Goal: Check status: Check status

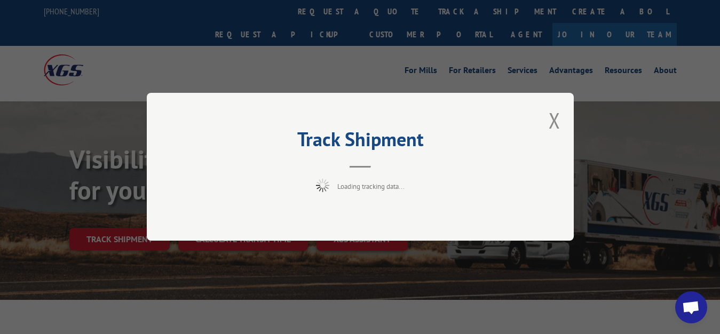
scroll to position [54, 0]
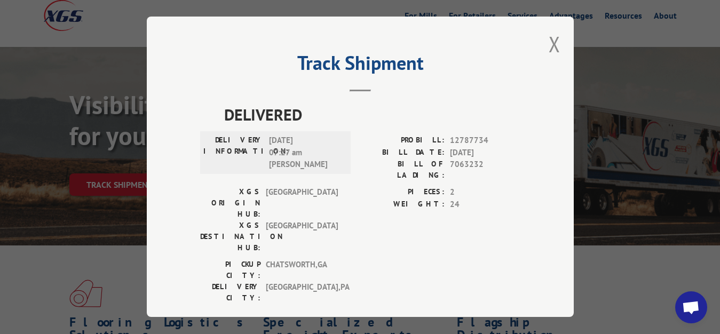
drag, startPoint x: 546, startPoint y: 39, endPoint x: 400, endPoint y: 109, distance: 162.5
click at [548, 46] on button "Close modal" at bounding box center [554, 44] width 12 height 28
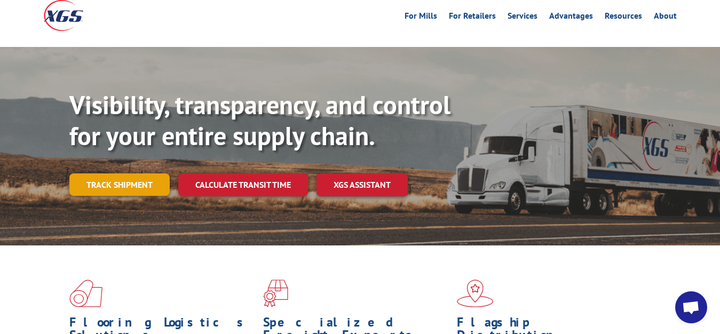
click at [128, 173] on link "Track shipment" at bounding box center [119, 184] width 100 height 22
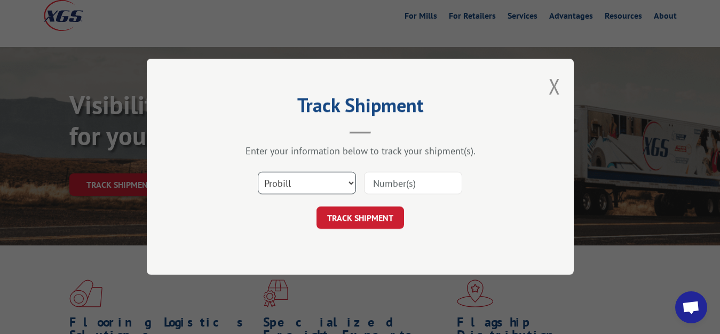
drag, startPoint x: 316, startPoint y: 179, endPoint x: 315, endPoint y: 190, distance: 10.7
click at [316, 178] on select "Select category... Probill BOL PO" at bounding box center [307, 183] width 98 height 22
select select "bol"
click option "BOL" at bounding box center [0, 0] width 0 height 0
drag, startPoint x: 391, startPoint y: 178, endPoint x: 409, endPoint y: 121, distance: 59.2
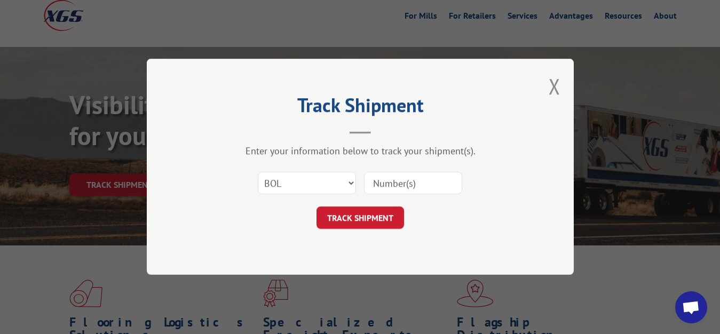
click at [392, 172] on input at bounding box center [413, 183] width 98 height 22
type input "7063330"
click button "TRACK SHIPMENT" at bounding box center [359, 218] width 87 height 22
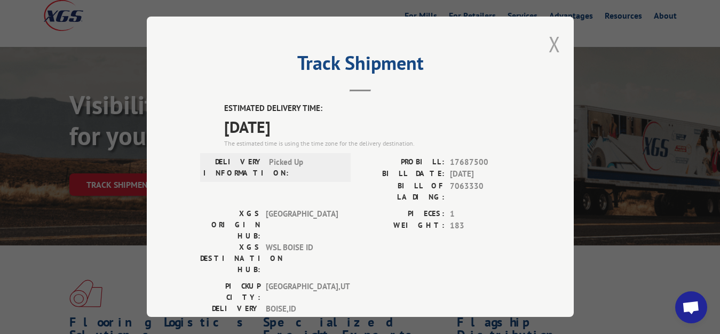
click at [548, 43] on button "Close modal" at bounding box center [554, 44] width 12 height 28
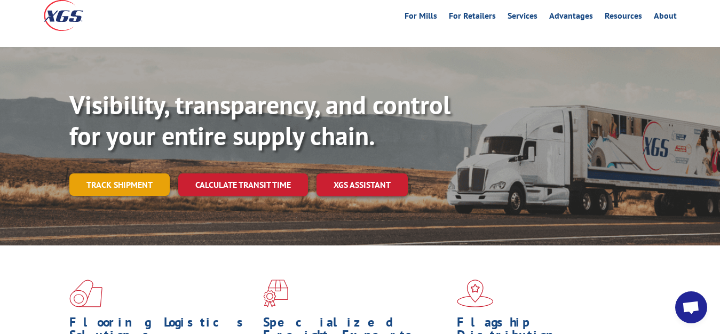
click at [140, 173] on link "Track shipment" at bounding box center [119, 184] width 100 height 22
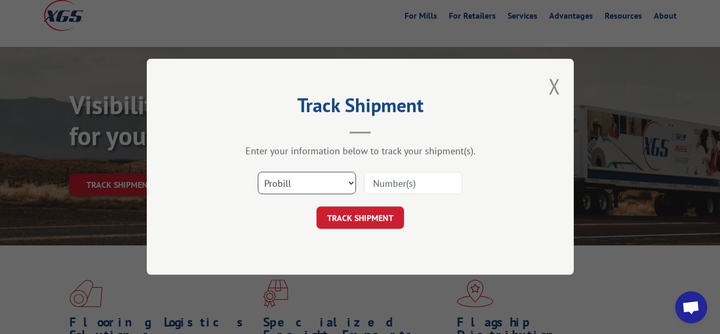
click at [258, 172] on select "Select category... Probill BOL PO" at bounding box center [307, 183] width 98 height 22
select select "bol"
click option "BOL" at bounding box center [0, 0] width 0 height 0
click at [389, 185] on input at bounding box center [413, 183] width 98 height 22
type input "7063678"
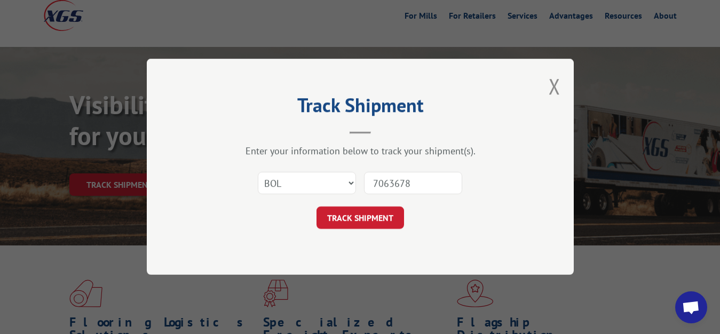
click button "TRACK SHIPMENT" at bounding box center [359, 218] width 87 height 22
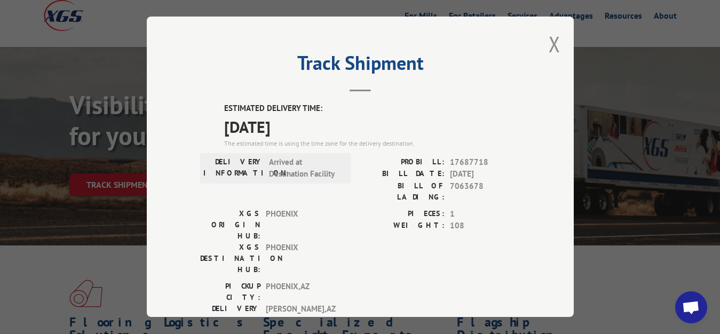
click at [453, 281] on div "PICKUP CITY: [GEOGRAPHIC_DATA] , [GEOGRAPHIC_DATA] DELIVERY CITY: [GEOGRAPHIC_D…" at bounding box center [360, 306] width 320 height 50
click at [548, 42] on button "Close modal" at bounding box center [554, 44] width 12 height 28
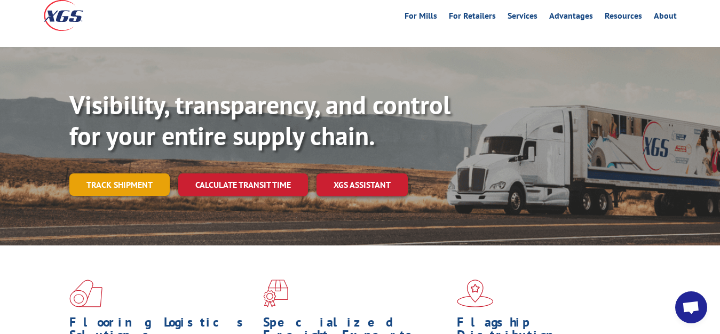
click at [91, 173] on link "Track shipment" at bounding box center [119, 184] width 100 height 22
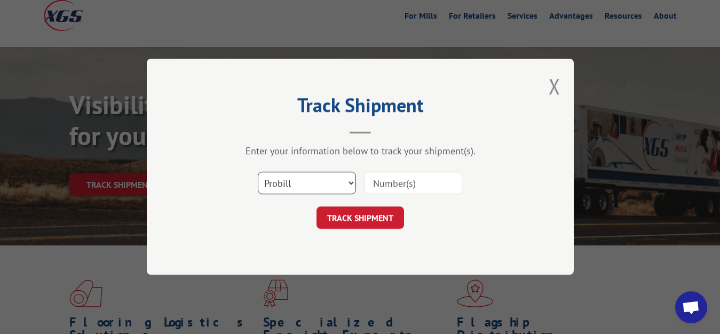
click at [258, 172] on select "Select category... Probill BOL PO" at bounding box center [307, 183] width 98 height 22
select select "bol"
click option "BOL" at bounding box center [0, 0] width 0 height 0
click at [374, 175] on input at bounding box center [413, 183] width 98 height 22
type input "7065018"
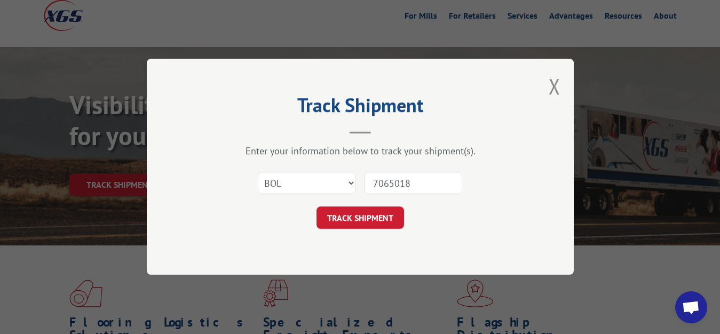
click button "TRACK SHIPMENT" at bounding box center [359, 218] width 87 height 22
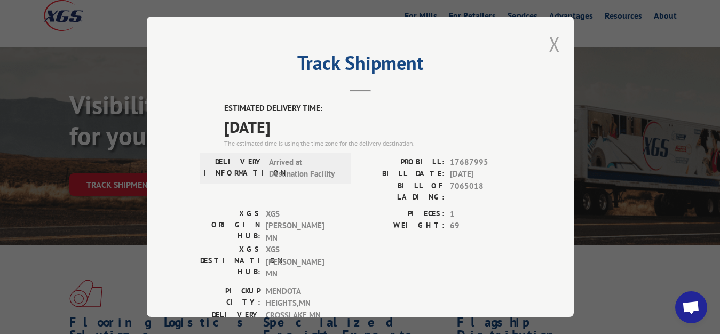
click at [550, 41] on button "Close modal" at bounding box center [554, 44] width 12 height 28
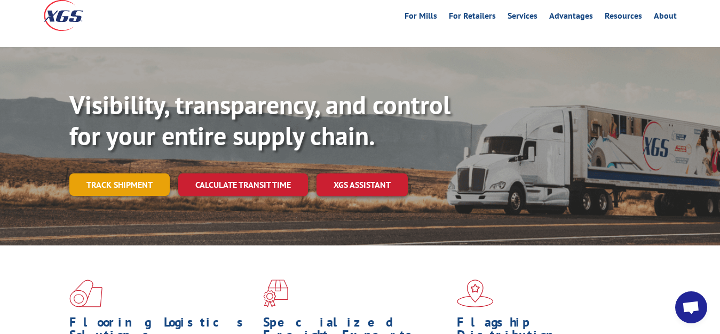
click at [93, 173] on link "Track shipment" at bounding box center [119, 184] width 100 height 22
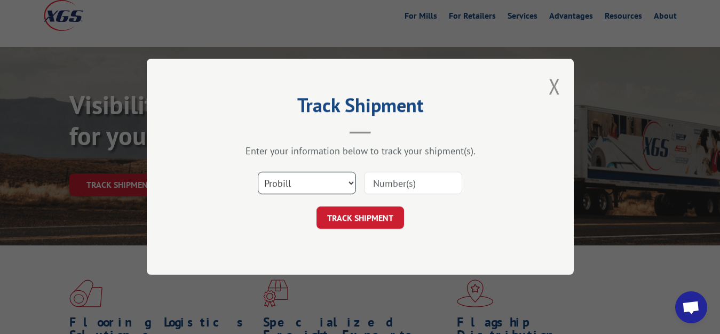
click at [258, 172] on select "Select category... Probill BOL PO" at bounding box center [307, 183] width 98 height 22
select select "bol"
click option "BOL" at bounding box center [0, 0] width 0 height 0
drag, startPoint x: 391, startPoint y: 183, endPoint x: 401, endPoint y: 118, distance: 65.4
click at [392, 176] on input at bounding box center [413, 183] width 98 height 22
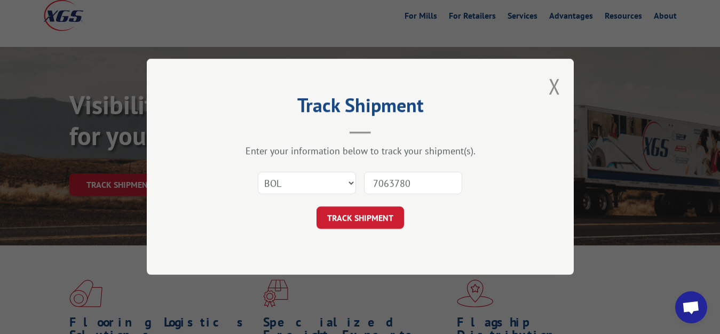
type input "7063780"
click button "TRACK SHIPMENT" at bounding box center [359, 218] width 87 height 22
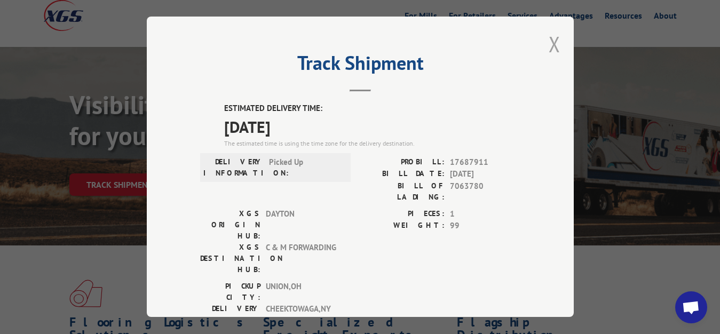
click at [548, 41] on button "Close modal" at bounding box center [554, 44] width 12 height 28
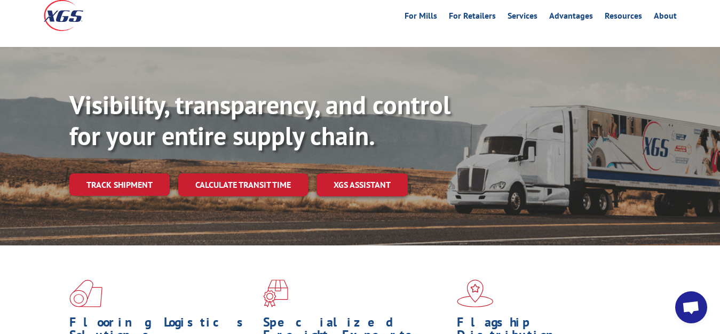
click at [67, 161] on div "Visibility, transparency, and control for your entire supply chain. Track shipm…" at bounding box center [360, 156] width 720 height 219
drag, startPoint x: 108, startPoint y: 160, endPoint x: 116, endPoint y: 163, distance: 8.6
click at [108, 173] on link "Track shipment" at bounding box center [119, 184] width 100 height 22
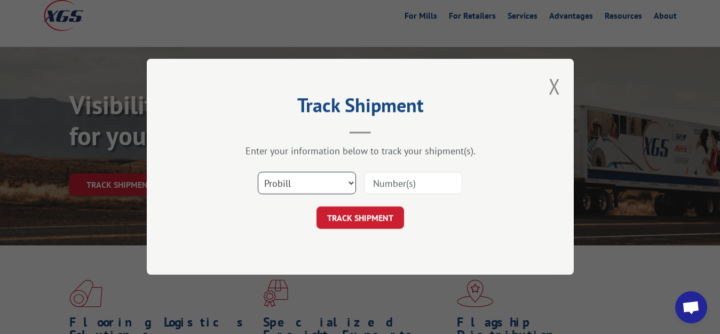
click at [258, 172] on select "Select category... Probill BOL PO" at bounding box center [307, 183] width 98 height 22
select select "bol"
click option "BOL" at bounding box center [0, 0] width 0 height 0
click at [373, 181] on input at bounding box center [413, 183] width 98 height 22
type input "7063913"
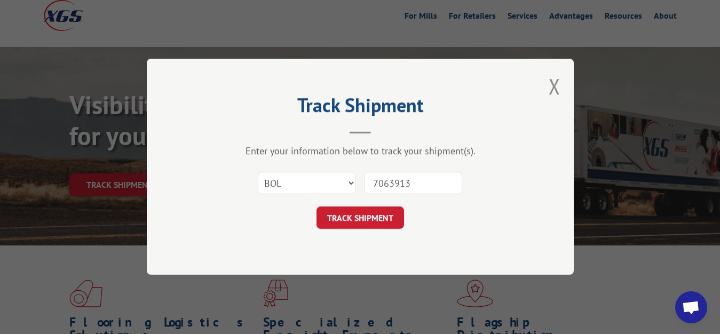
click button "TRACK SHIPMENT" at bounding box center [359, 218] width 87 height 22
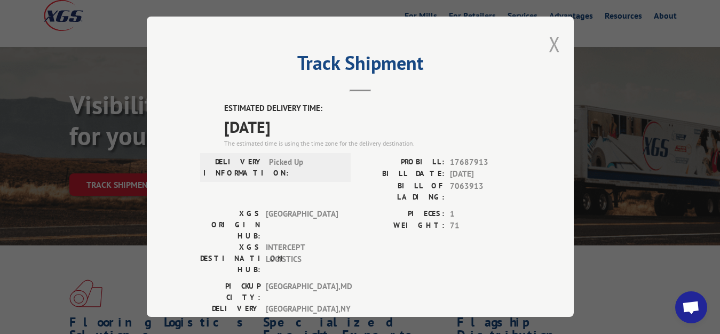
click at [548, 41] on button "Close modal" at bounding box center [554, 44] width 12 height 28
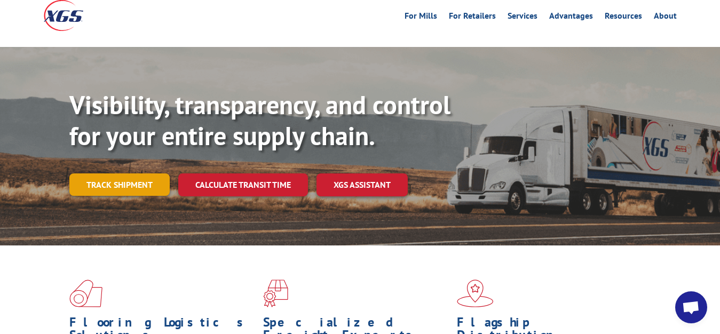
click at [125, 173] on link "Track shipment" at bounding box center [119, 184] width 100 height 22
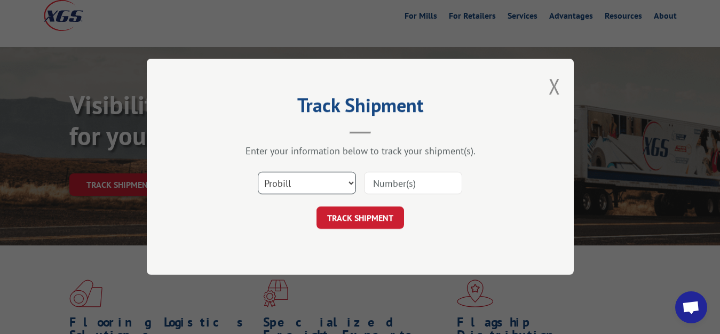
click at [258, 172] on select "Select category... Probill BOL PO" at bounding box center [307, 183] width 98 height 22
select select "bol"
click option "BOL" at bounding box center [0, 0] width 0 height 0
drag, startPoint x: 384, startPoint y: 183, endPoint x: 389, endPoint y: 139, distance: 44.6
click at [384, 181] on input at bounding box center [413, 183] width 98 height 22
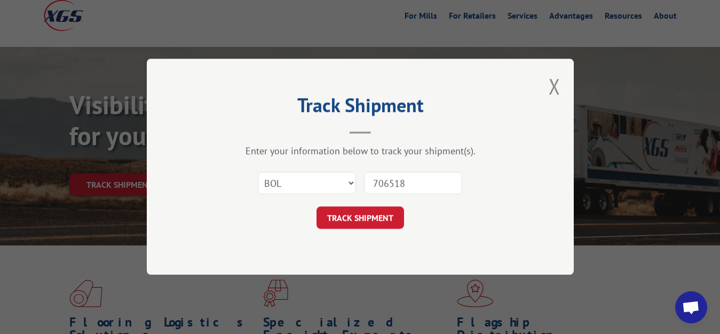
type input "7065186"
click button "TRACK SHIPMENT" at bounding box center [359, 218] width 87 height 22
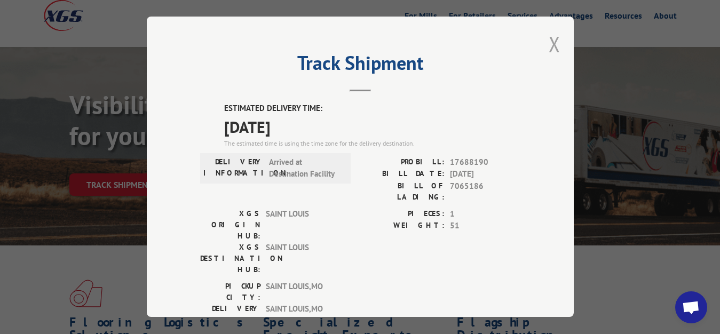
click at [548, 41] on button "Close modal" at bounding box center [554, 44] width 12 height 28
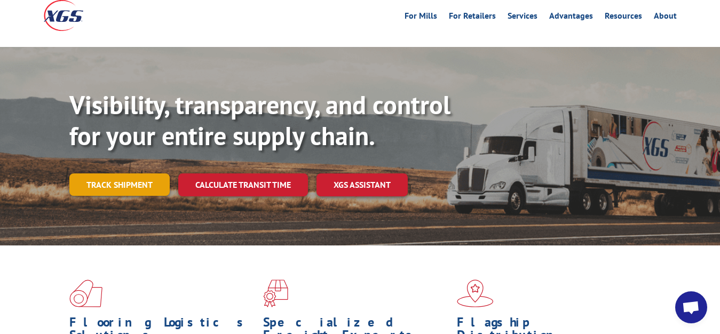
click at [111, 173] on link "Track shipment" at bounding box center [119, 184] width 100 height 22
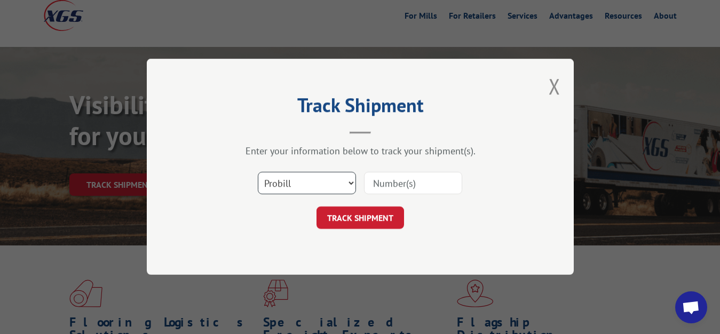
click at [258, 172] on select "Select category... Probill BOL PO" at bounding box center [307, 183] width 98 height 22
select select "bol"
click option "BOL" at bounding box center [0, 0] width 0 height 0
drag, startPoint x: 388, startPoint y: 183, endPoint x: 392, endPoint y: 159, distance: 24.2
click at [389, 178] on input at bounding box center [413, 183] width 98 height 22
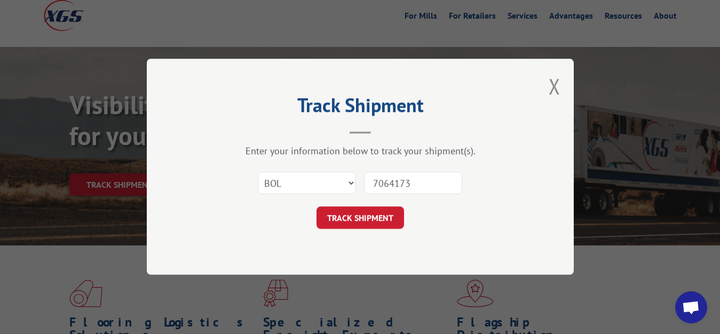
type input "7064173"
click button "TRACK SHIPMENT" at bounding box center [359, 218] width 87 height 22
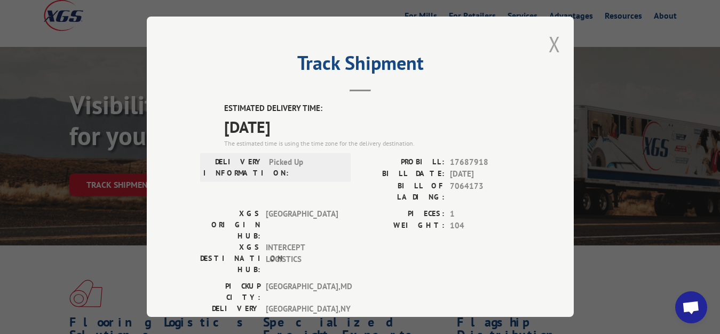
click at [548, 38] on button "Close modal" at bounding box center [554, 44] width 12 height 28
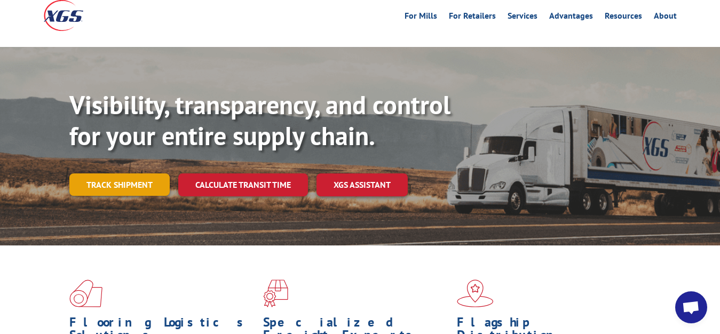
click at [107, 173] on link "Track shipment" at bounding box center [119, 184] width 100 height 22
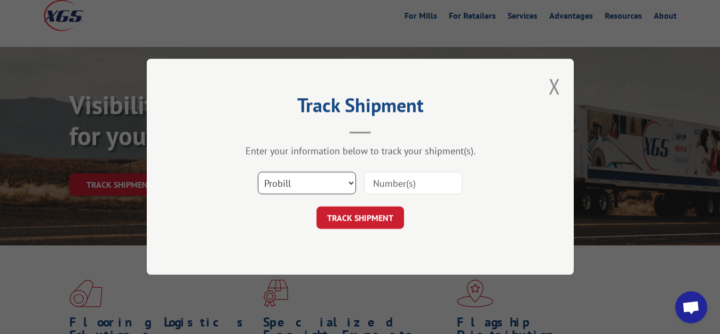
click at [258, 172] on select "Select category... Probill BOL PO" at bounding box center [307, 183] width 98 height 22
select select "bol"
click option "BOL" at bounding box center [0, 0] width 0 height 0
click at [424, 181] on input at bounding box center [413, 183] width 98 height 22
type input "7065182"
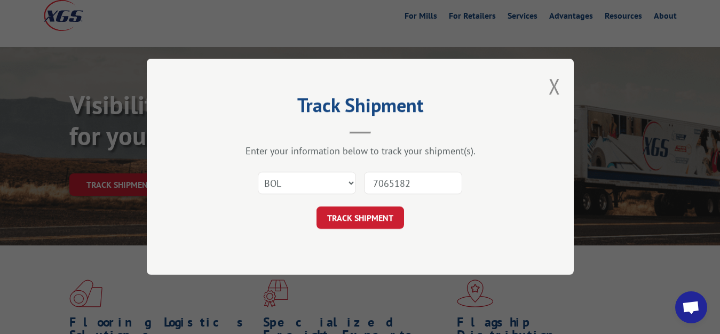
click button "TRACK SHIPMENT" at bounding box center [359, 218] width 87 height 22
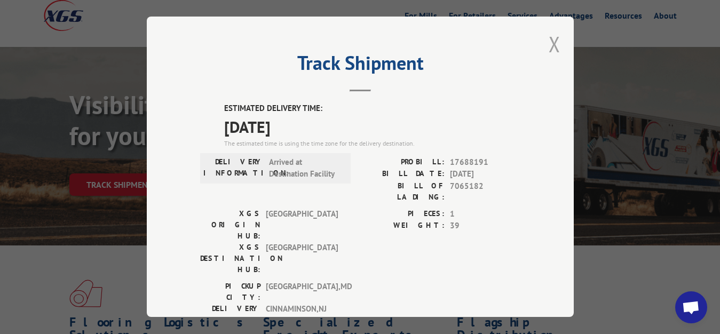
click at [548, 42] on button "Close modal" at bounding box center [554, 44] width 12 height 28
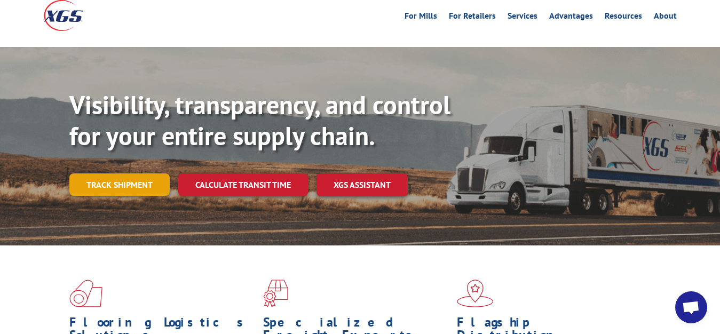
click at [110, 173] on link "Track shipment" at bounding box center [119, 184] width 100 height 22
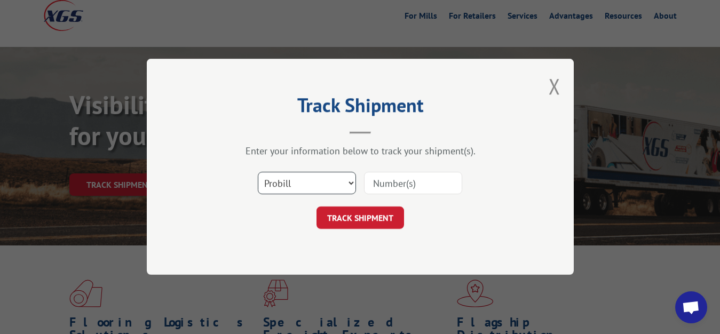
click at [258, 172] on select "Select category... Probill BOL PO" at bounding box center [307, 183] width 98 height 22
select select "bol"
click option "BOL" at bounding box center [0, 0] width 0 height 0
drag, startPoint x: 398, startPoint y: 186, endPoint x: 412, endPoint y: 140, distance: 47.4
click at [398, 184] on input at bounding box center [413, 183] width 98 height 22
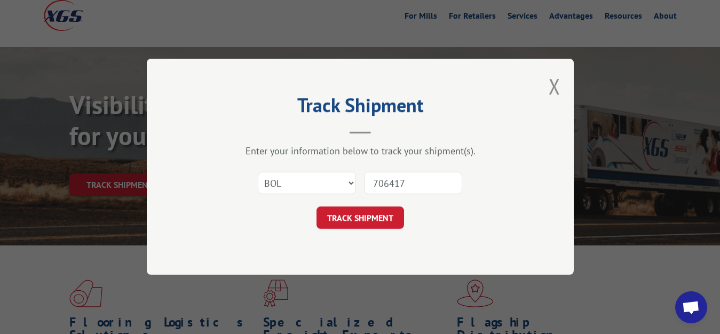
type input "7064178"
click button "TRACK SHIPMENT" at bounding box center [359, 218] width 87 height 22
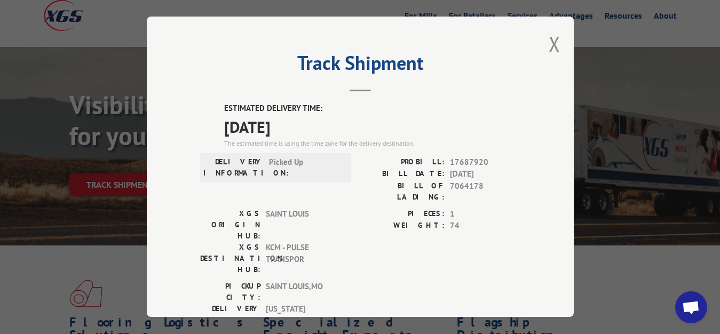
drag, startPoint x: 546, startPoint y: 40, endPoint x: 463, endPoint y: 119, distance: 114.7
click at [548, 42] on button "Close modal" at bounding box center [554, 44] width 12 height 28
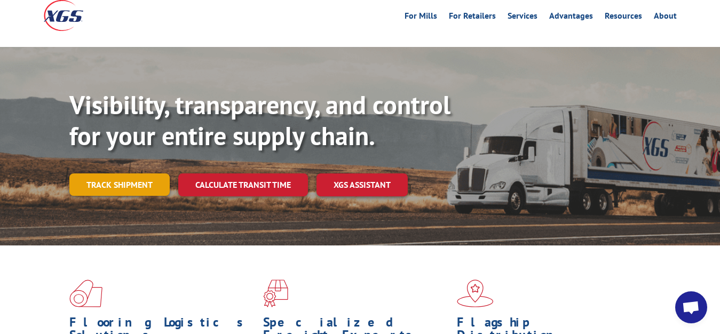
click at [121, 173] on link "Track shipment" at bounding box center [119, 184] width 100 height 22
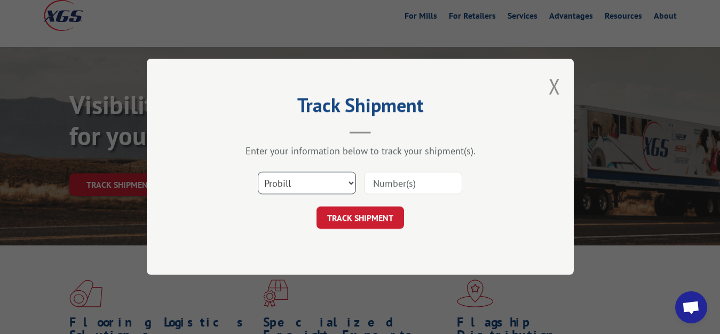
click at [258, 172] on select "Select category... Probill BOL PO" at bounding box center [307, 183] width 98 height 22
select select "bol"
click option "BOL" at bounding box center [0, 0] width 0 height 0
drag, startPoint x: 386, startPoint y: 189, endPoint x: 404, endPoint y: 138, distance: 55.0
click at [386, 188] on input at bounding box center [413, 183] width 98 height 22
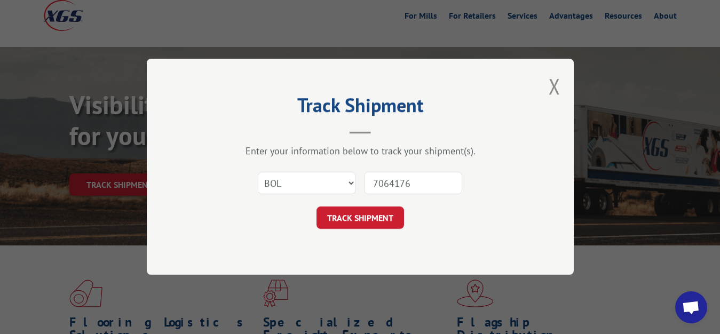
type input "7064176"
click button "TRACK SHIPMENT" at bounding box center [359, 218] width 87 height 22
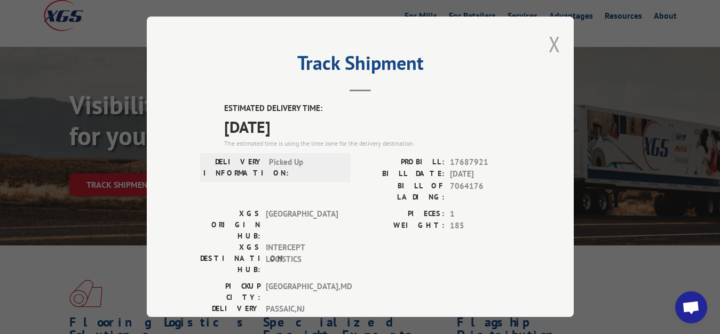
click at [548, 35] on button "Close modal" at bounding box center [554, 44] width 12 height 28
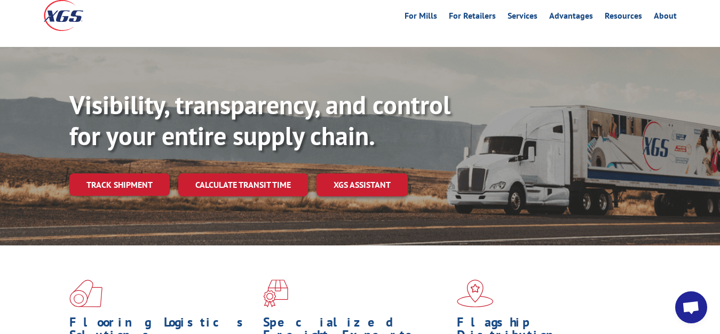
drag, startPoint x: 121, startPoint y: 158, endPoint x: 189, endPoint y: 172, distance: 69.2
click at [125, 173] on link "Track shipment" at bounding box center [119, 184] width 100 height 22
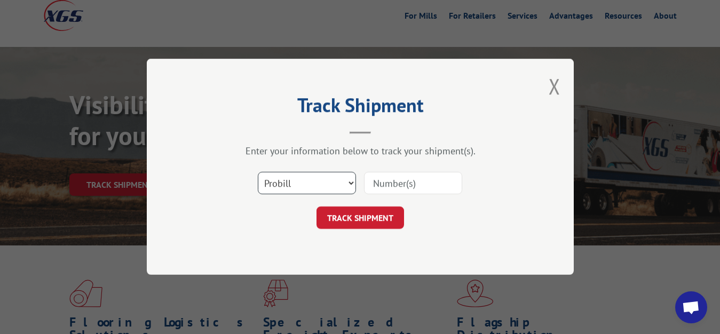
click at [258, 172] on select "Select category... Probill BOL PO" at bounding box center [307, 183] width 98 height 22
select select "bol"
click option "BOL" at bounding box center [0, 0] width 0 height 0
drag, startPoint x: 397, startPoint y: 179, endPoint x: 402, endPoint y: 125, distance: 54.1
click at [397, 178] on input at bounding box center [413, 183] width 98 height 22
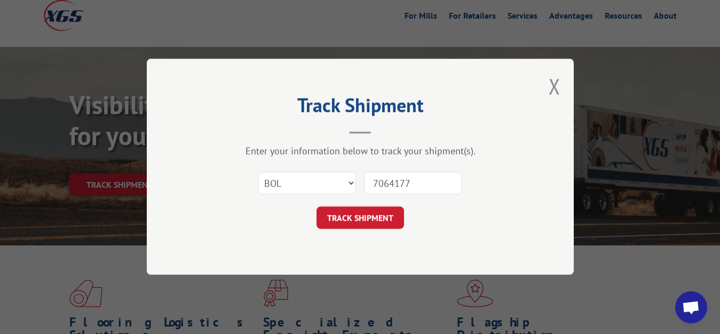
type input "7064177"
click button "TRACK SHIPMENT" at bounding box center [359, 218] width 87 height 22
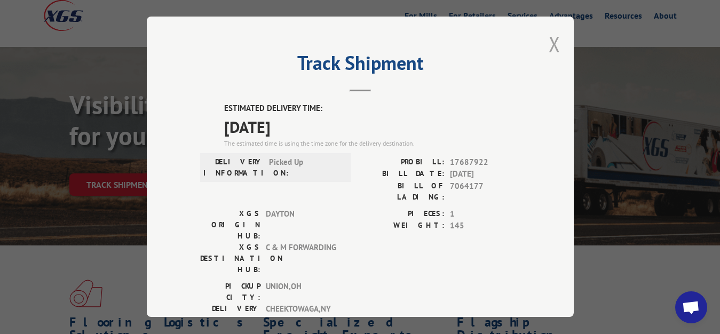
click at [548, 43] on button "Close modal" at bounding box center [554, 44] width 12 height 28
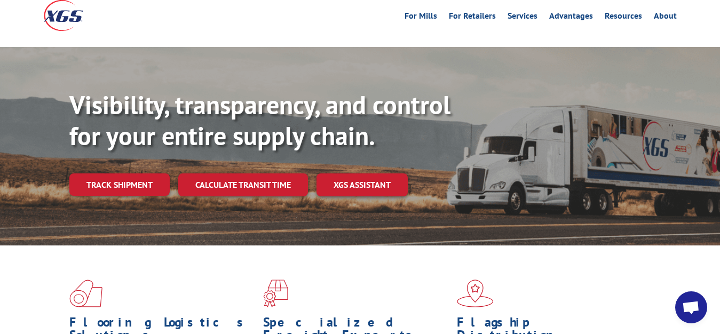
click at [118, 173] on link "Track shipment" at bounding box center [119, 184] width 100 height 22
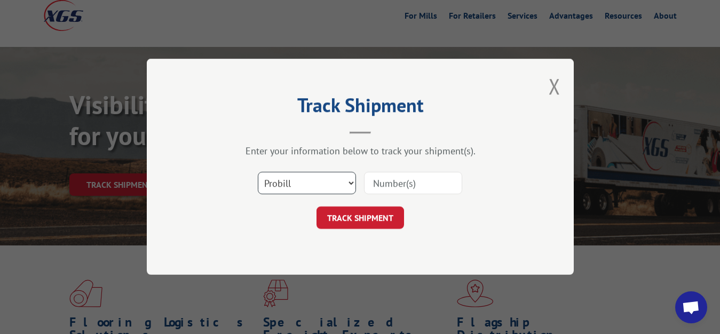
click at [258, 172] on select "Select category... Probill BOL PO" at bounding box center [307, 183] width 98 height 22
select select "bol"
click option "BOL" at bounding box center [0, 0] width 0 height 0
click at [412, 170] on div "Select category... Probill BOL PO" at bounding box center [360, 183] width 320 height 35
click at [388, 174] on input at bounding box center [413, 183] width 98 height 22
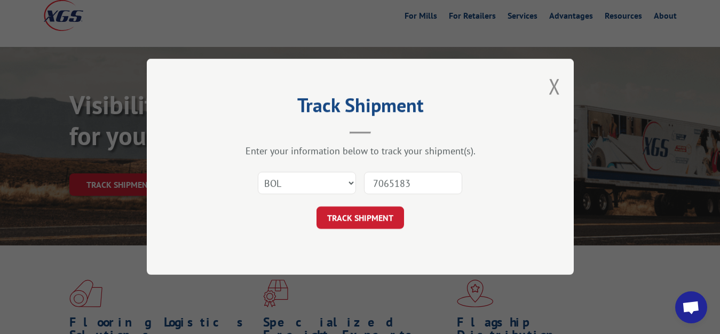
type input "7065183"
click button "TRACK SHIPMENT" at bounding box center [359, 218] width 87 height 22
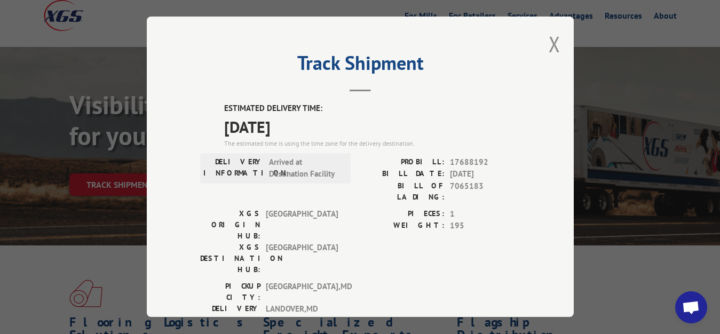
drag, startPoint x: 541, startPoint y: 39, endPoint x: 542, endPoint y: 47, distance: 8.0
click at [548, 39] on button "Close modal" at bounding box center [554, 44] width 12 height 28
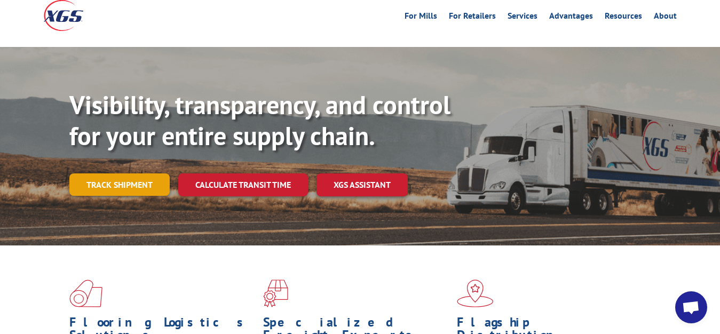
click at [115, 173] on link "Track shipment" at bounding box center [119, 184] width 100 height 22
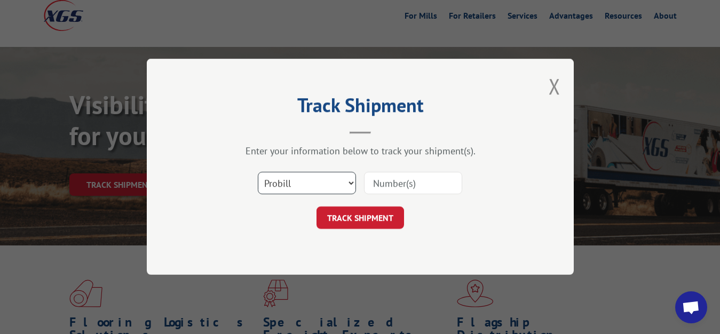
click at [258, 172] on select "Select category... Probill BOL PO" at bounding box center [307, 183] width 98 height 22
select select "bol"
click option "BOL" at bounding box center [0, 0] width 0 height 0
drag, startPoint x: 393, startPoint y: 186, endPoint x: 413, endPoint y: 116, distance: 72.8
click at [393, 184] on input at bounding box center [413, 183] width 98 height 22
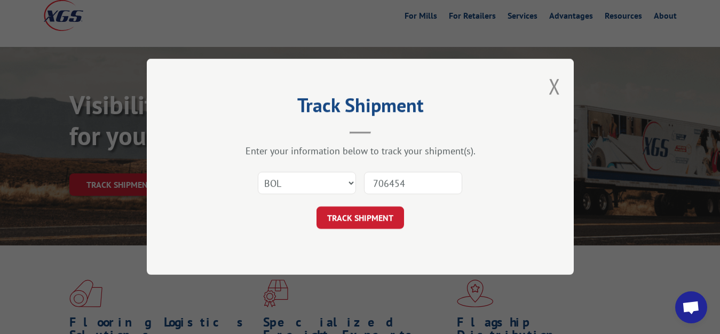
type input "7064540"
click button "TRACK SHIPMENT" at bounding box center [359, 218] width 87 height 22
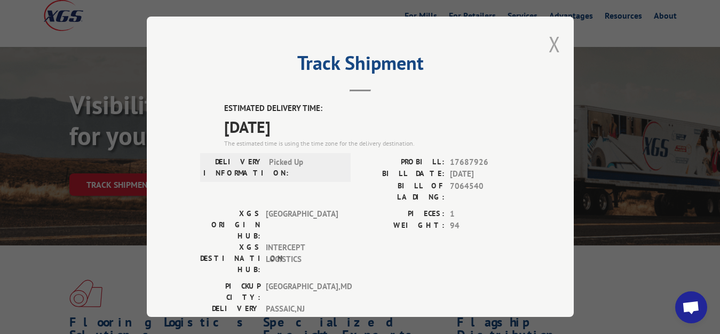
click at [548, 40] on button "Close modal" at bounding box center [554, 44] width 12 height 28
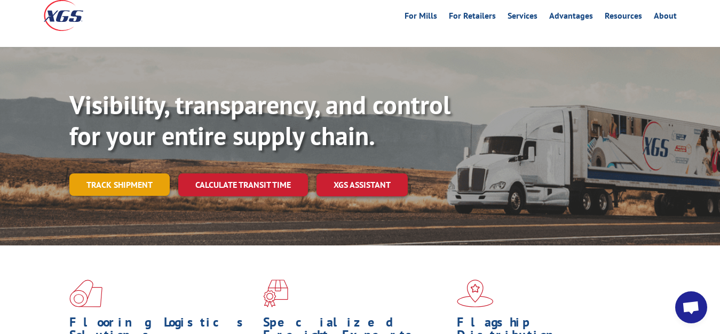
click at [139, 173] on link "Track shipment" at bounding box center [119, 184] width 100 height 22
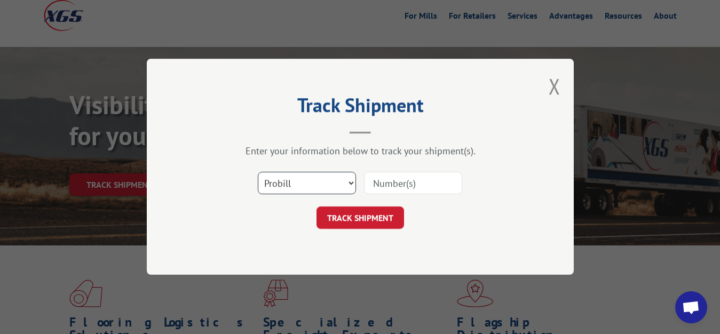
click at [258, 172] on select "Select category... Probill BOL PO" at bounding box center [307, 183] width 98 height 22
select select "bol"
click option "BOL" at bounding box center [0, 0] width 0 height 0
drag, startPoint x: 401, startPoint y: 187, endPoint x: 409, endPoint y: 147, distance: 40.2
click at [401, 186] on input at bounding box center [413, 183] width 98 height 22
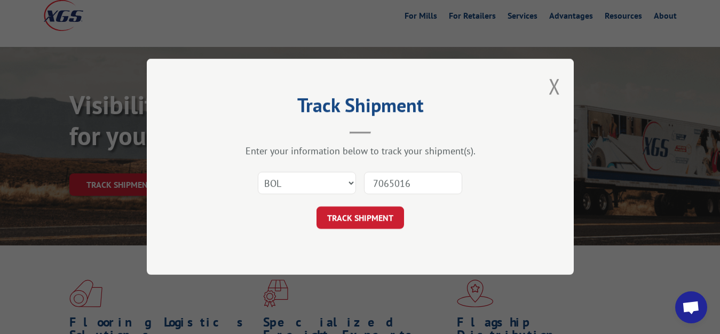
type input "7065016"
click button "TRACK SHIPMENT" at bounding box center [359, 218] width 87 height 22
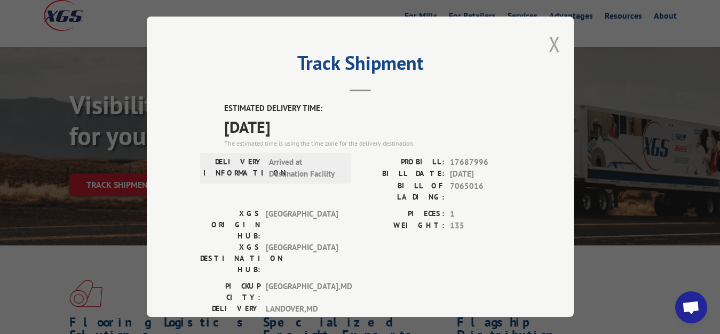
click at [548, 40] on button "Close modal" at bounding box center [554, 44] width 12 height 28
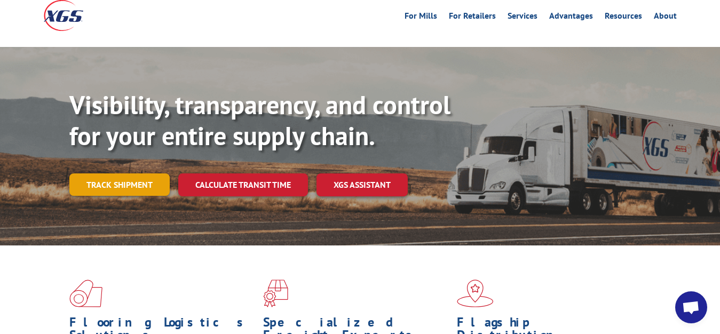
click at [110, 173] on link "Track shipment" at bounding box center [119, 184] width 100 height 22
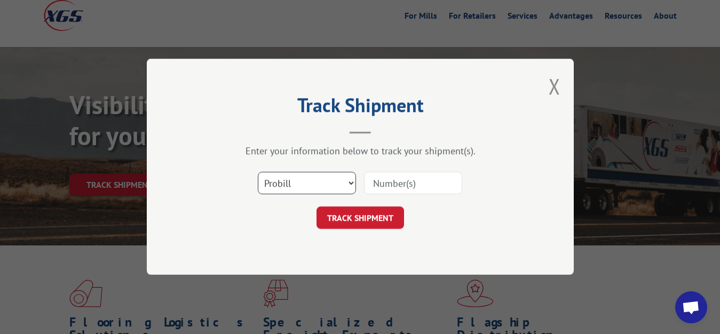
click at [258, 172] on select "Select category... Probill BOL PO" at bounding box center [307, 183] width 98 height 22
select select "bol"
click option "BOL" at bounding box center [0, 0] width 0 height 0
drag, startPoint x: 401, startPoint y: 179, endPoint x: 408, endPoint y: 126, distance: 53.3
click at [401, 178] on input at bounding box center [413, 183] width 98 height 22
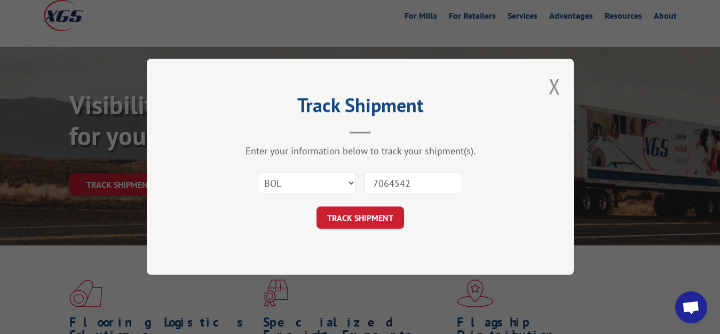
type input "7064542"
click button "TRACK SHIPMENT" at bounding box center [359, 218] width 87 height 22
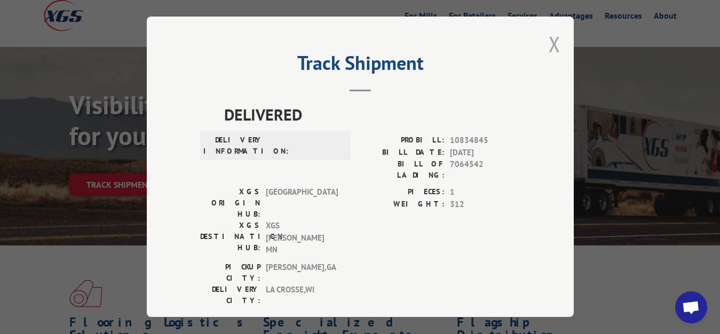
click at [548, 41] on button "Close modal" at bounding box center [554, 44] width 12 height 28
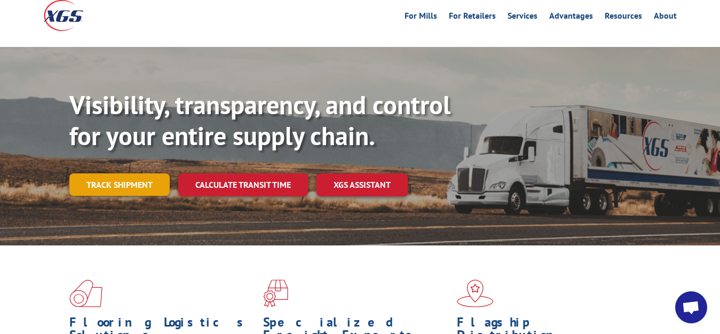
click at [101, 173] on link "Track shipment" at bounding box center [119, 184] width 100 height 22
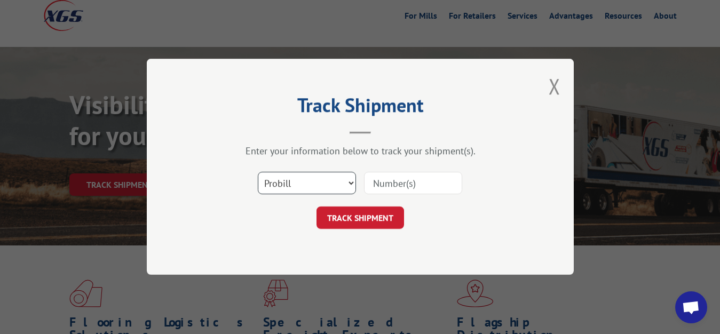
click at [258, 172] on select "Select category... Probill BOL PO" at bounding box center [307, 183] width 98 height 22
select select "bol"
click option "BOL" at bounding box center [0, 0] width 0 height 0
click at [385, 186] on input at bounding box center [413, 183] width 98 height 22
type input "7064544"
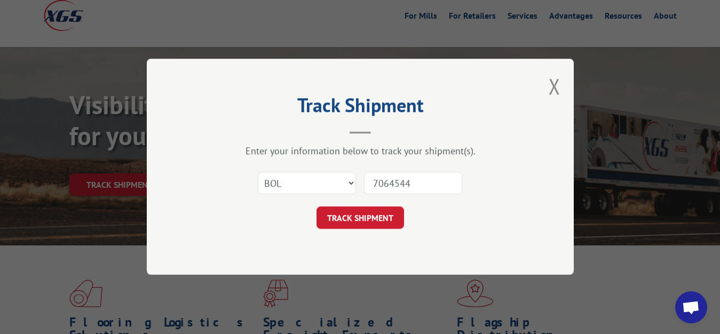
click button "TRACK SHIPMENT" at bounding box center [359, 218] width 87 height 22
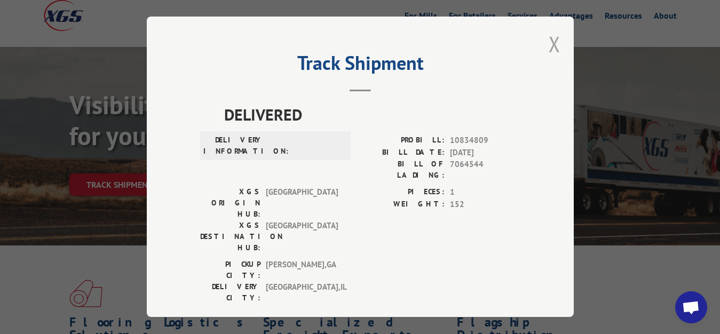
drag, startPoint x: 545, startPoint y: 39, endPoint x: 391, endPoint y: 134, distance: 181.8
click at [548, 41] on button "Close modal" at bounding box center [554, 44] width 12 height 28
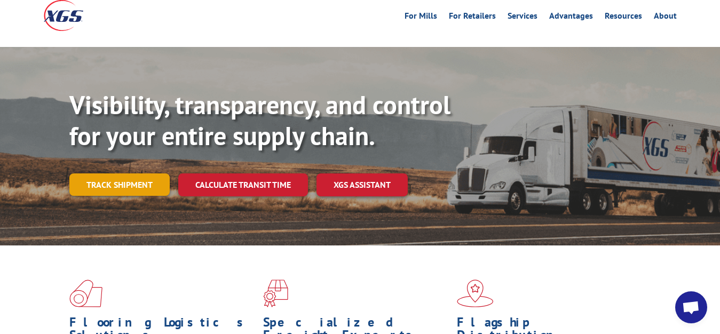
click at [102, 173] on link "Track shipment" at bounding box center [119, 184] width 100 height 22
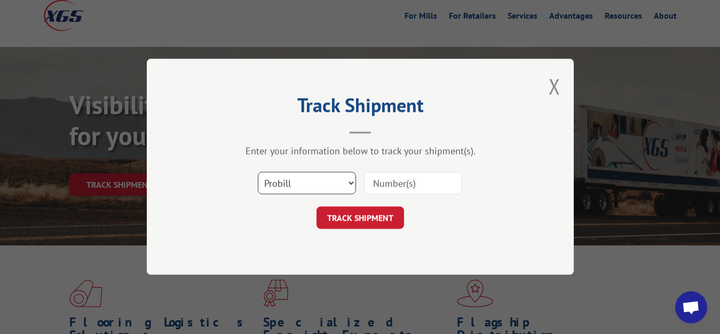
click at [258, 172] on select "Select category... Probill BOL PO" at bounding box center [307, 183] width 98 height 22
select select "bol"
click option "BOL" at bounding box center [0, 0] width 0 height 0
click at [415, 172] on input at bounding box center [413, 183] width 98 height 22
type input "7064602"
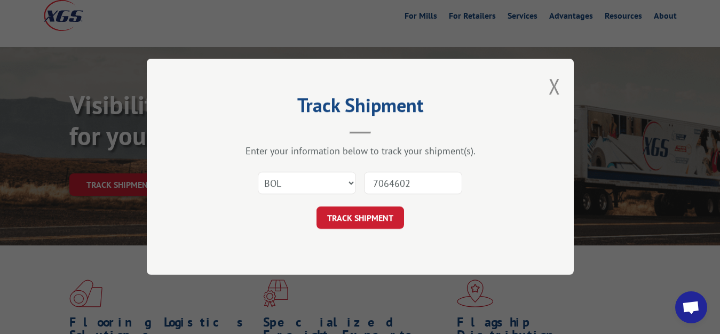
click button "TRACK SHIPMENT" at bounding box center [359, 218] width 87 height 22
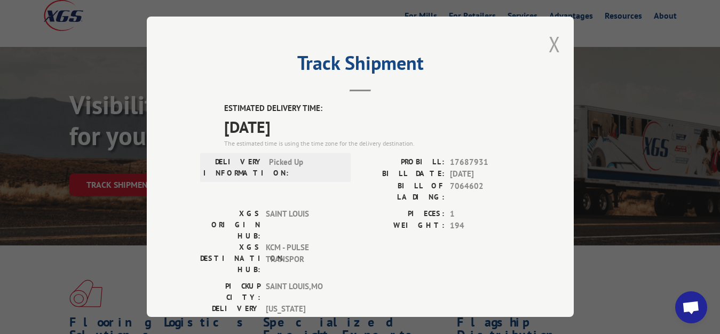
click at [548, 41] on button "Close modal" at bounding box center [554, 44] width 12 height 28
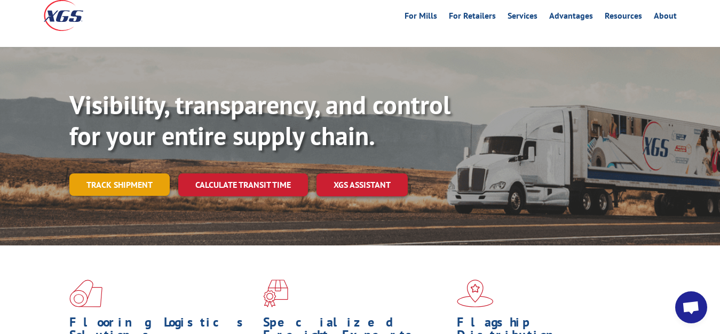
click at [132, 173] on link "Track shipment" at bounding box center [119, 184] width 100 height 22
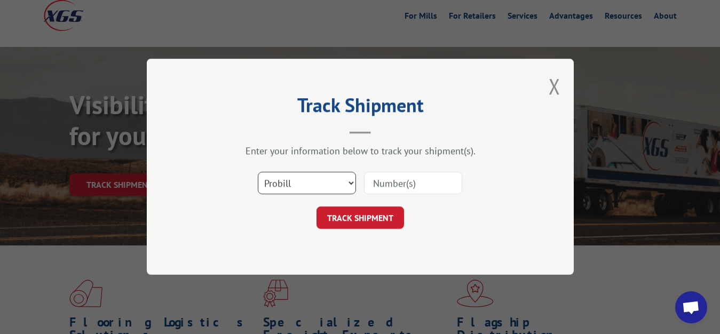
click at [258, 172] on select "Select category... Probill BOL PO" at bounding box center [307, 183] width 98 height 22
select select "bol"
click option "BOL" at bounding box center [0, 0] width 0 height 0
drag, startPoint x: 391, startPoint y: 190, endPoint x: 392, endPoint y: 181, distance: 9.1
click at [392, 186] on input at bounding box center [413, 183] width 98 height 22
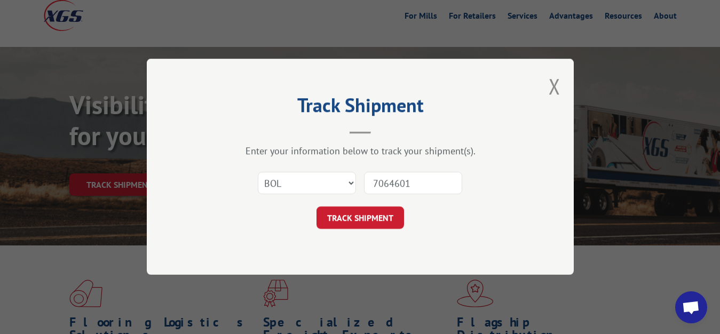
type input "7064601"
click button "TRACK SHIPMENT" at bounding box center [359, 218] width 87 height 22
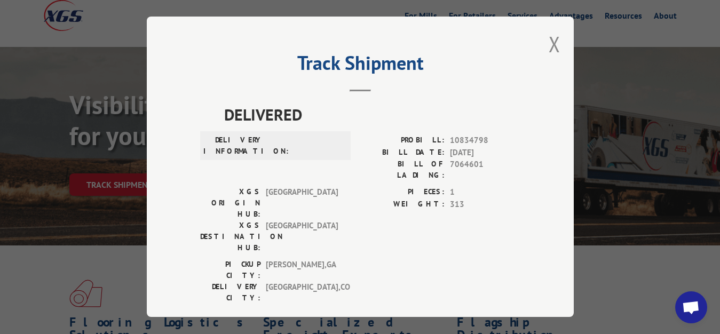
drag, startPoint x: 545, startPoint y: 39, endPoint x: 466, endPoint y: 97, distance: 98.2
click at [548, 41] on button "Close modal" at bounding box center [554, 44] width 12 height 28
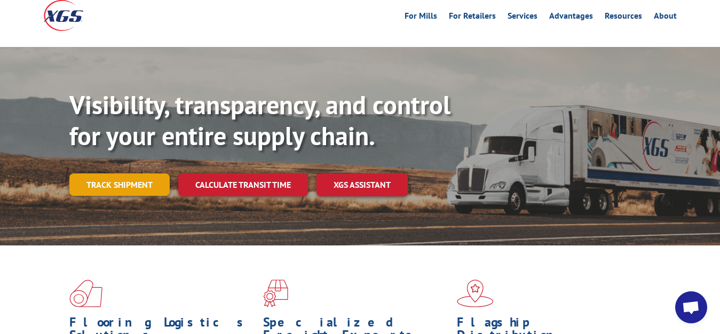
click at [106, 173] on link "Track shipment" at bounding box center [119, 184] width 100 height 22
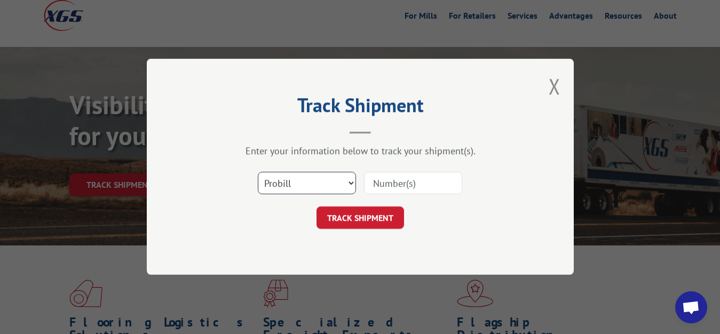
click at [258, 172] on select "Select category... Probill BOL PO" at bounding box center [307, 183] width 98 height 22
select select "bol"
click option "BOL" at bounding box center [0, 0] width 0 height 0
drag, startPoint x: 400, startPoint y: 191, endPoint x: 411, endPoint y: 132, distance: 60.4
click at [400, 189] on input at bounding box center [413, 183] width 98 height 22
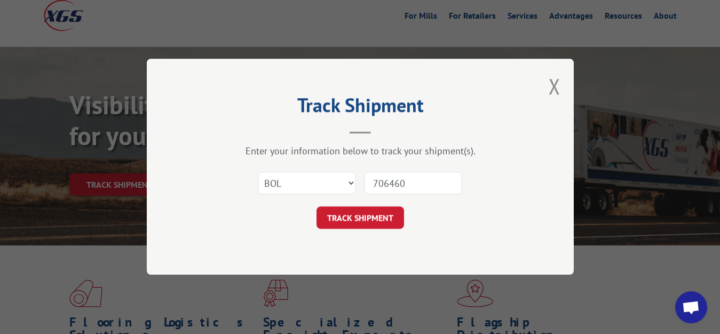
type input "7064603"
click button "TRACK SHIPMENT" at bounding box center [359, 218] width 87 height 22
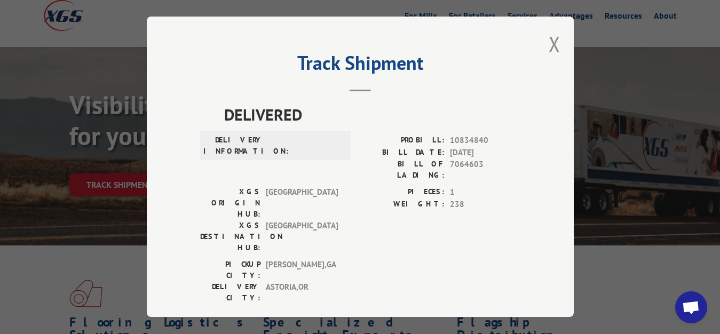
drag, startPoint x: 545, startPoint y: 42, endPoint x: 510, endPoint y: 79, distance: 51.4
click at [548, 42] on button "Close modal" at bounding box center [554, 44] width 12 height 28
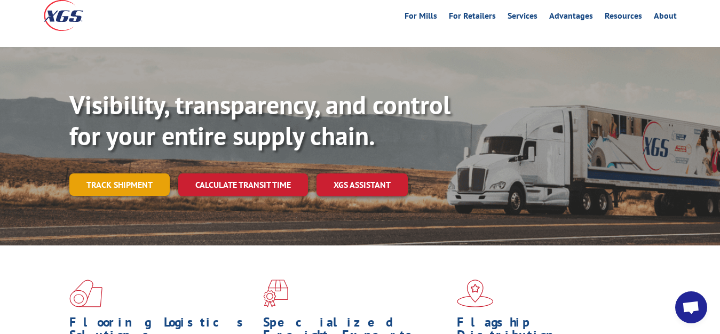
click at [98, 173] on link "Track shipment" at bounding box center [119, 184] width 100 height 22
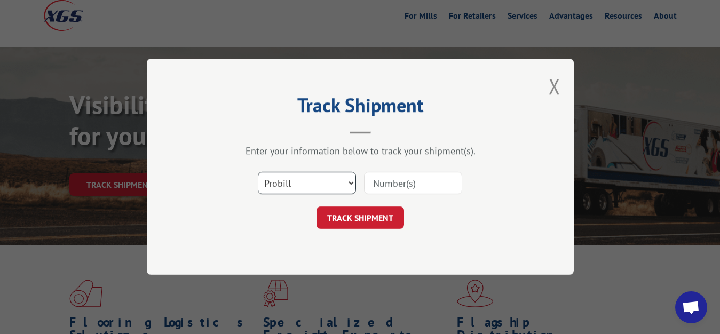
click at [258, 172] on select "Select category... Probill BOL PO" at bounding box center [307, 183] width 98 height 22
select select "bol"
click option "BOL" at bounding box center [0, 0] width 0 height 0
click at [403, 184] on input at bounding box center [413, 183] width 98 height 22
type input "7064604"
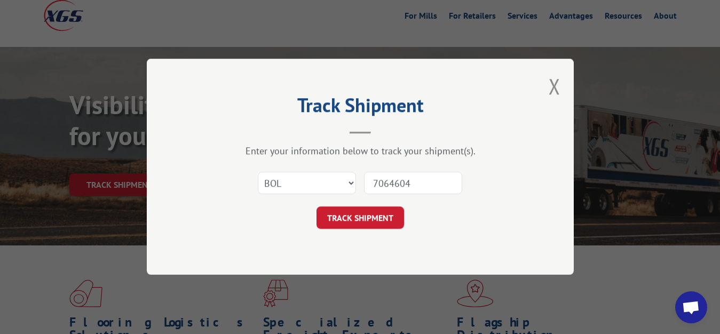
click button "TRACK SHIPMENT" at bounding box center [359, 218] width 87 height 22
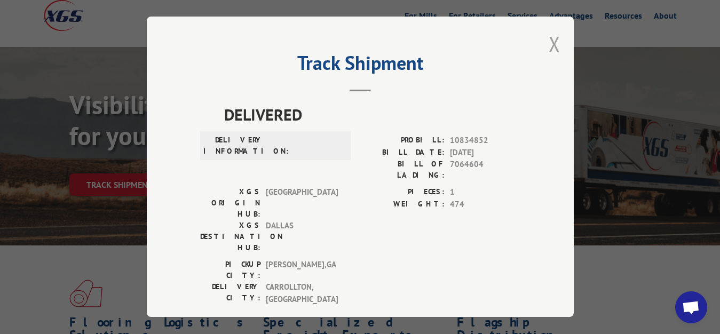
click at [548, 42] on button "Close modal" at bounding box center [554, 44] width 12 height 28
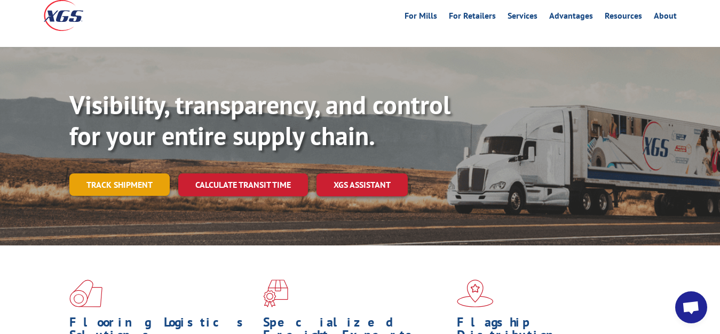
click at [106, 173] on link "Track shipment" at bounding box center [119, 184] width 100 height 22
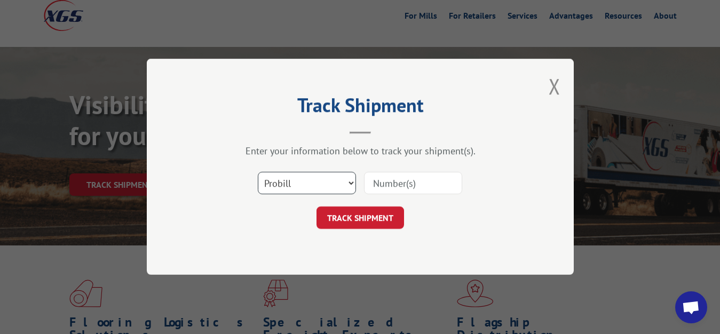
click at [258, 172] on select "Select category... Probill BOL PO" at bounding box center [307, 183] width 98 height 22
select select "bol"
click option "BOL" at bounding box center [0, 0] width 0 height 0
click at [418, 182] on input at bounding box center [413, 183] width 98 height 22
type input "7065185"
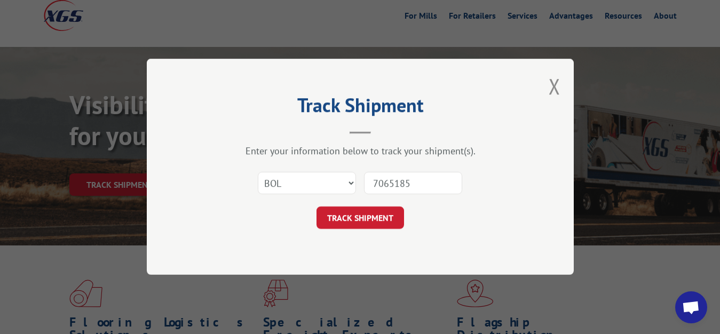
click button "TRACK SHIPMENT" at bounding box center [359, 218] width 87 height 22
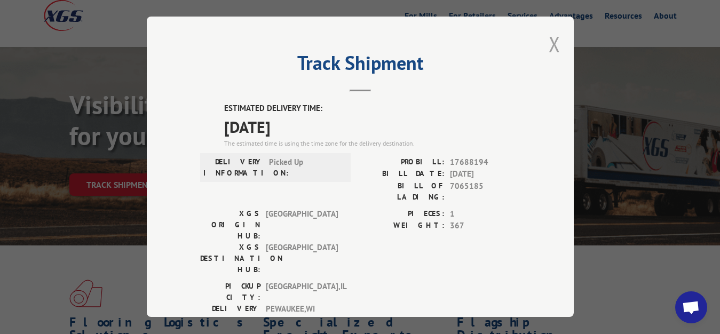
drag, startPoint x: 549, startPoint y: 40, endPoint x: 521, endPoint y: 61, distance: 34.7
click at [549, 42] on button "Close modal" at bounding box center [554, 44] width 12 height 28
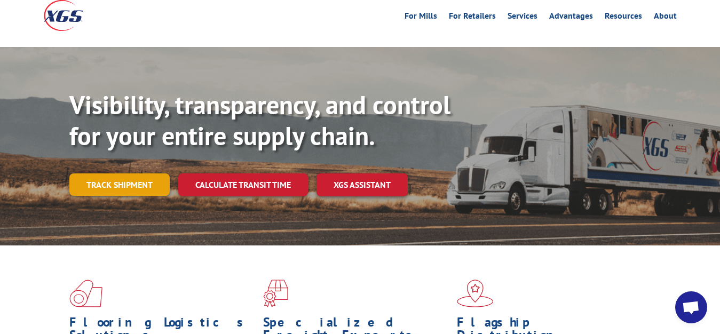
click at [82, 173] on link "Track shipment" at bounding box center [119, 184] width 100 height 22
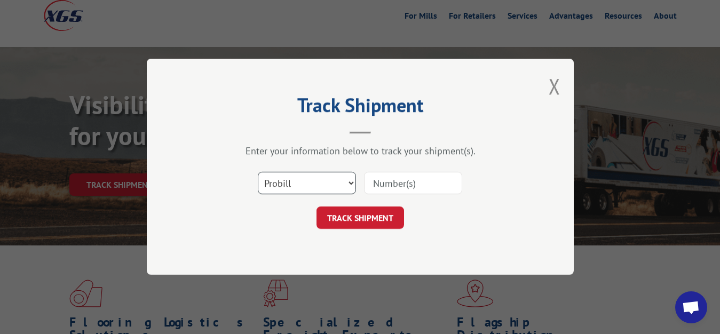
click at [258, 172] on select "Select category... Probill BOL PO" at bounding box center [307, 183] width 98 height 22
select select "bol"
click option "BOL" at bounding box center [0, 0] width 0 height 0
drag, startPoint x: 386, startPoint y: 189, endPoint x: 400, endPoint y: 128, distance: 62.5
click at [386, 183] on input at bounding box center [413, 183] width 98 height 22
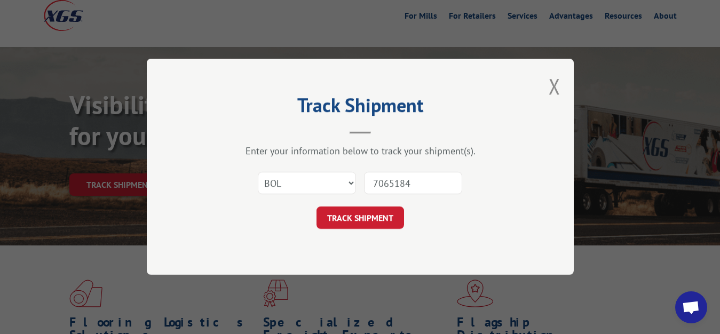
type input "7065184"
click button "TRACK SHIPMENT" at bounding box center [359, 218] width 87 height 22
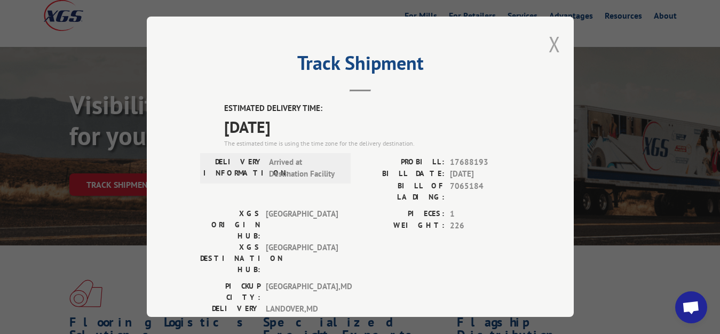
click at [548, 39] on button "Close modal" at bounding box center [554, 44] width 12 height 28
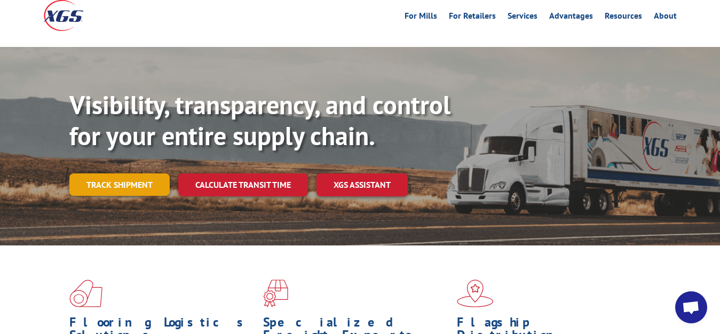
click at [126, 173] on link "Track shipment" at bounding box center [119, 184] width 100 height 22
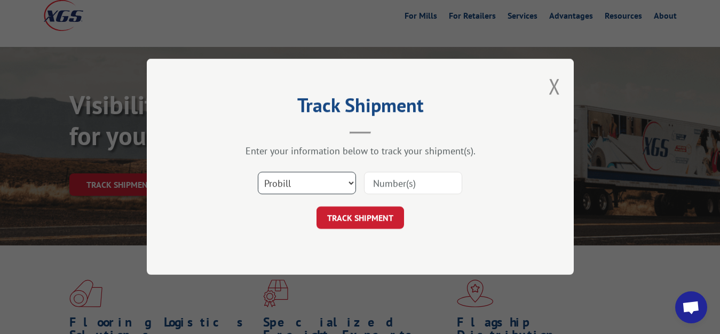
click at [258, 172] on select "Select category... Probill BOL PO" at bounding box center [307, 183] width 98 height 22
select select "bol"
click option "BOL" at bounding box center [0, 0] width 0 height 0
click at [417, 180] on input at bounding box center [413, 183] width 98 height 22
type input "7064609"
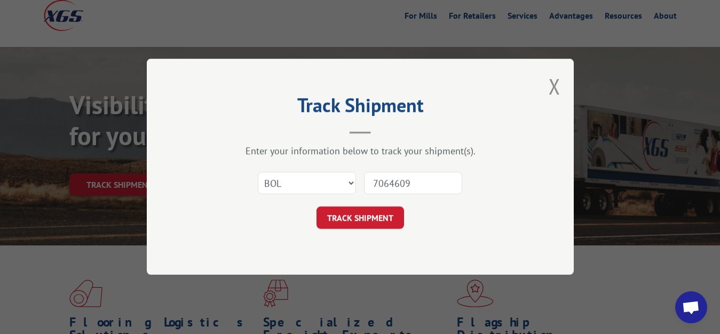
click button "TRACK SHIPMENT" at bounding box center [359, 218] width 87 height 22
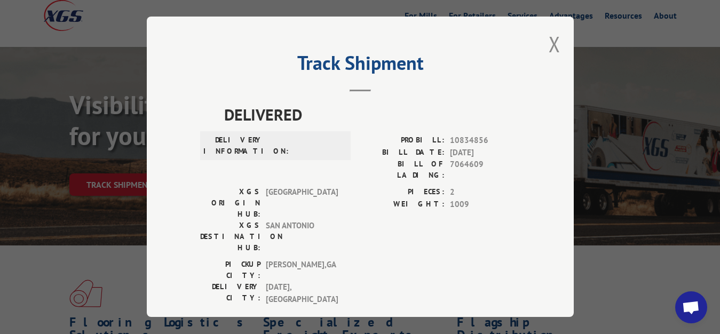
drag, startPoint x: 546, startPoint y: 41, endPoint x: 492, endPoint y: 81, distance: 67.2
click at [548, 43] on button "Close modal" at bounding box center [554, 44] width 12 height 28
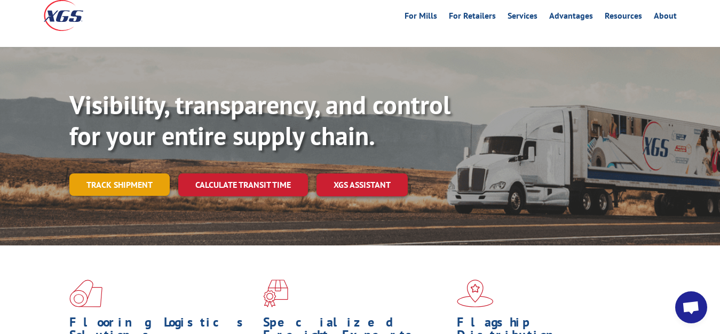
click at [126, 173] on link "Track shipment" at bounding box center [119, 184] width 100 height 22
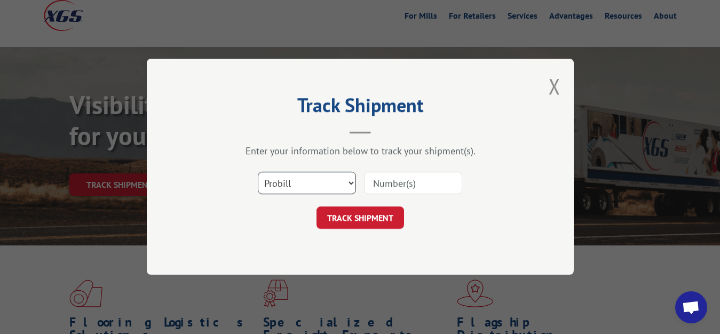
click at [258, 172] on select "Select category... Probill BOL PO" at bounding box center [307, 183] width 98 height 22
select select "bol"
click option "BOL" at bounding box center [0, 0] width 0 height 0
drag, startPoint x: 389, startPoint y: 181, endPoint x: 407, endPoint y: 132, distance: 52.3
click at [389, 178] on input at bounding box center [413, 183] width 98 height 22
